Goal: Task Accomplishment & Management: Manage account settings

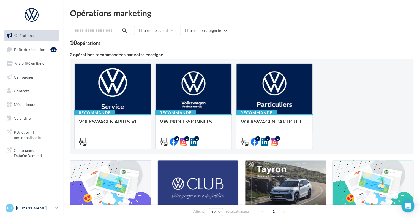
click at [56, 211] on link "PH Pauline HUOT vw-pahu-24200" at bounding box center [31, 208] width 55 height 10
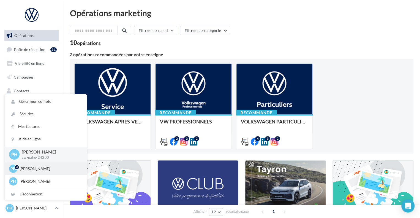
scroll to position [12, 0]
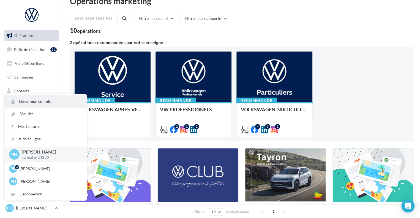
click at [47, 106] on link "Gérer mon compte" at bounding box center [46, 101] width 82 height 12
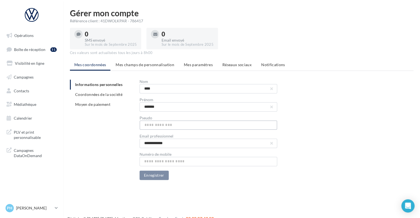
click at [160, 128] on input "text" at bounding box center [209, 124] width 138 height 9
type input "*"
type input "******"
click at [161, 175] on button "Enregistrer" at bounding box center [154, 175] width 29 height 9
click at [55, 209] on icon at bounding box center [56, 208] width 3 height 5
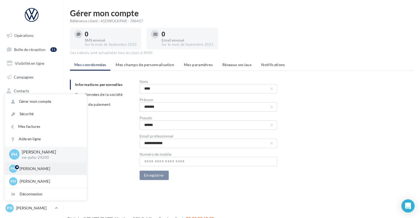
click at [39, 169] on p "[PERSON_NAME]" at bounding box center [50, 169] width 61 height 6
